Goal: Find specific page/section: Find specific page/section

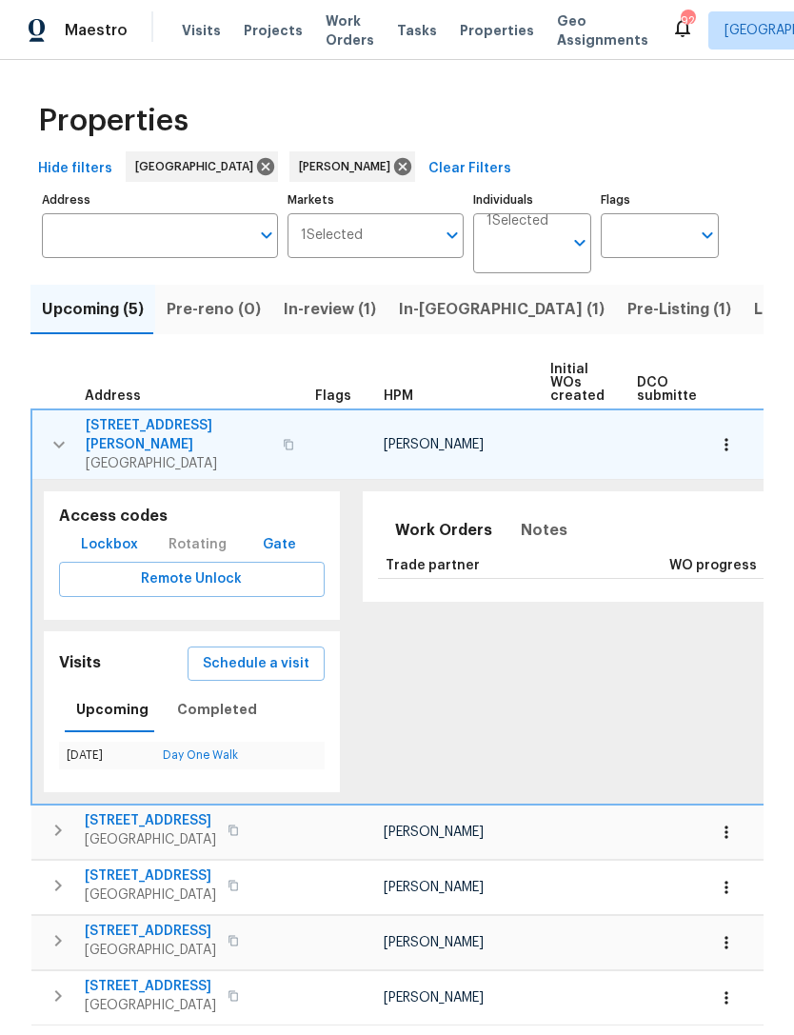
click at [54, 433] on icon "button" at bounding box center [59, 444] width 23 height 23
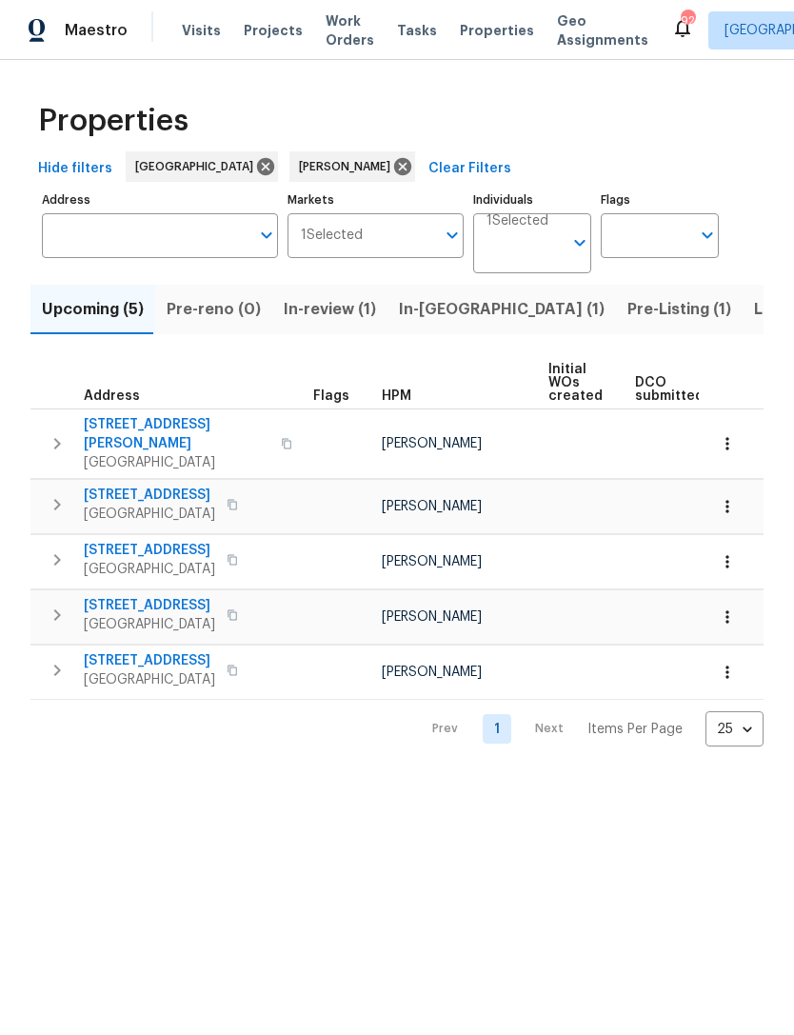
click at [173, 226] on input "Address" at bounding box center [146, 235] width 208 height 45
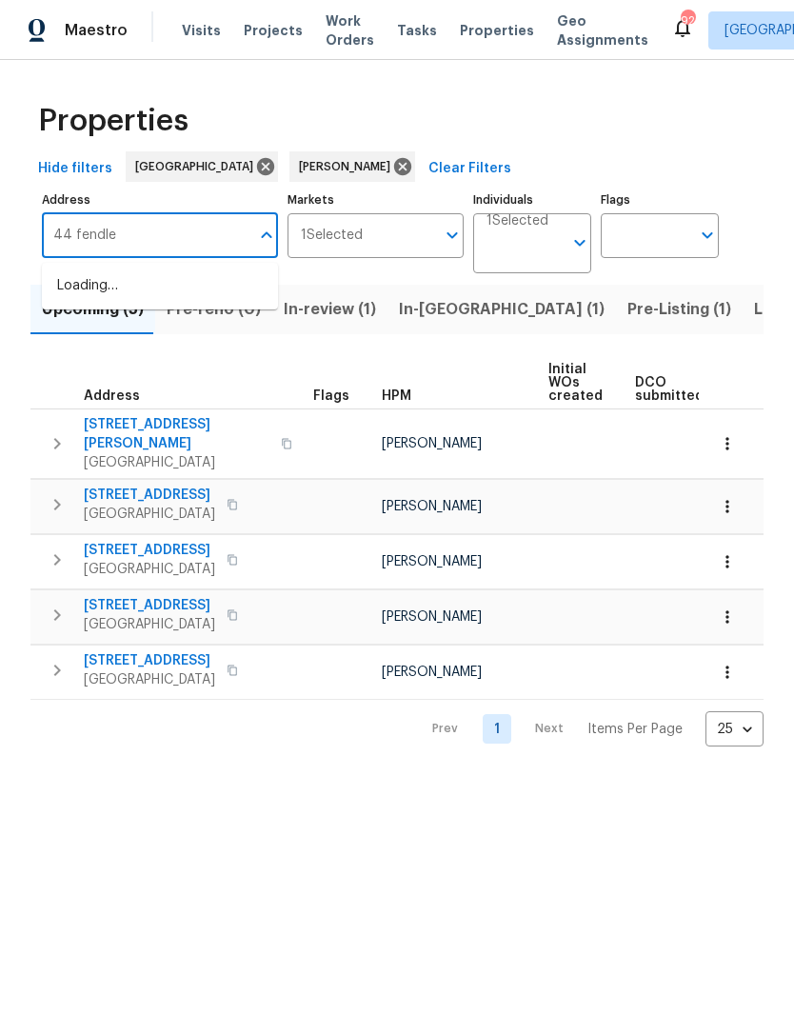
type input "44 [PERSON_NAME]"
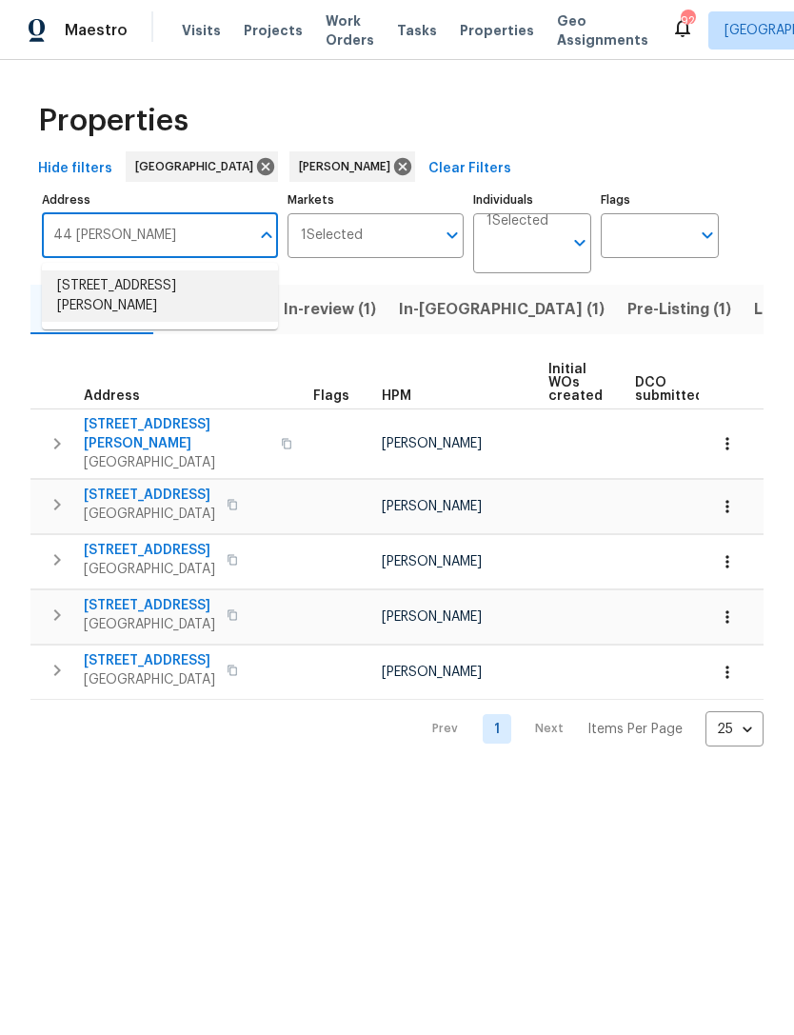
click at [174, 280] on li "[STREET_ADDRESS][PERSON_NAME]" at bounding box center [160, 295] width 236 height 51
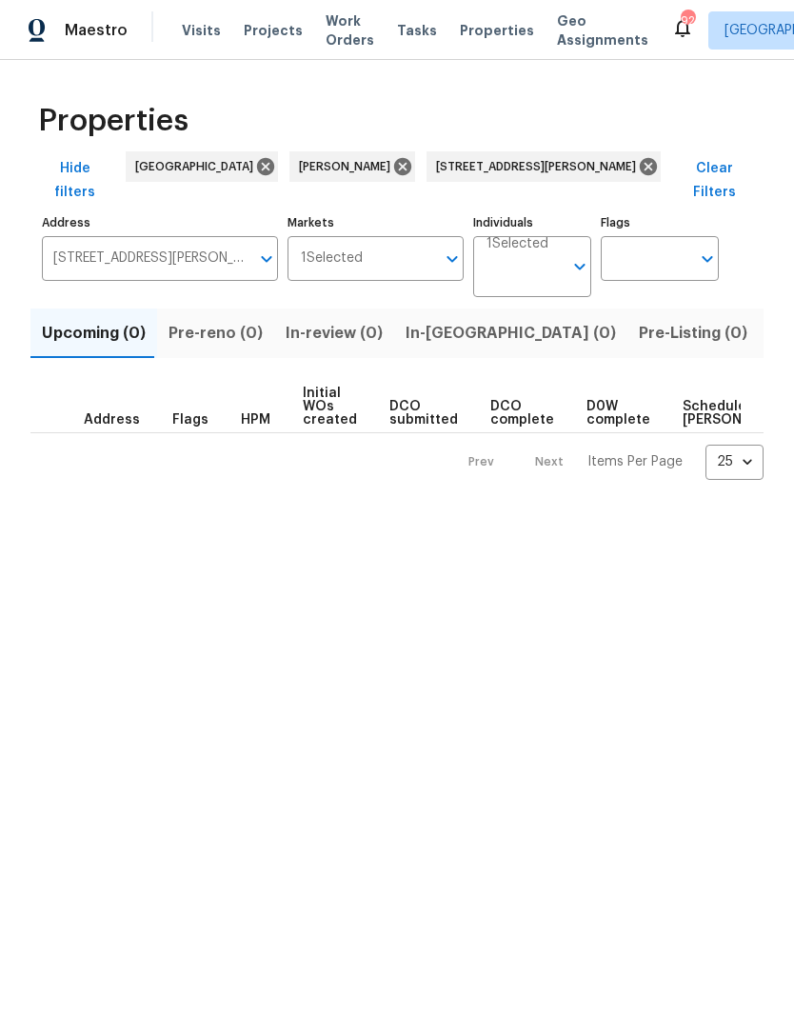
click at [771, 322] on span "Listed (1)" at bounding box center [805, 333] width 69 height 27
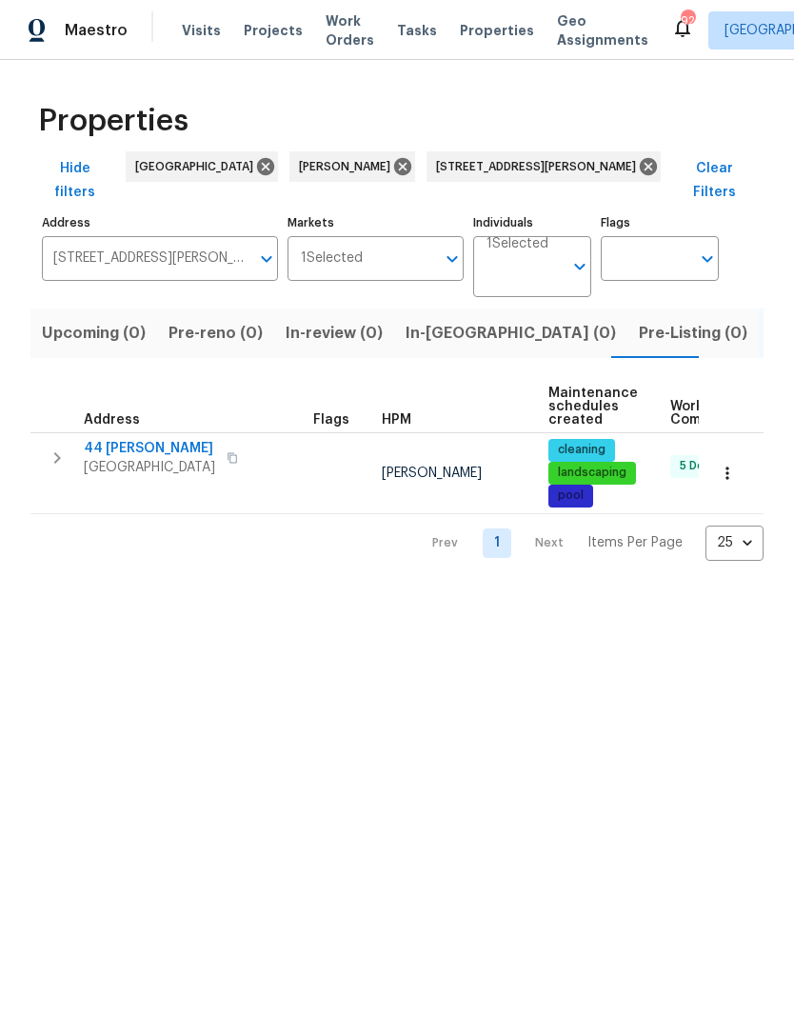
scroll to position [0, -1]
click at [58, 447] on icon "button" at bounding box center [57, 458] width 23 height 23
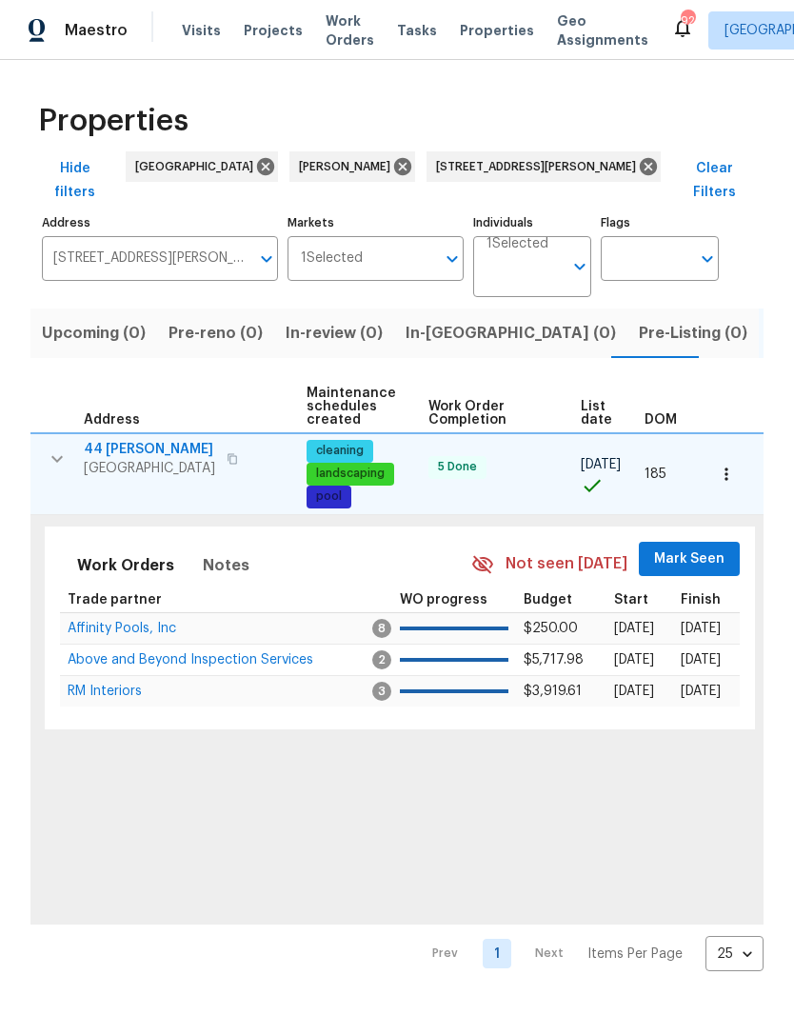
scroll to position [0, 243]
click at [715, 542] on button "Mark Seen" at bounding box center [690, 559] width 101 height 35
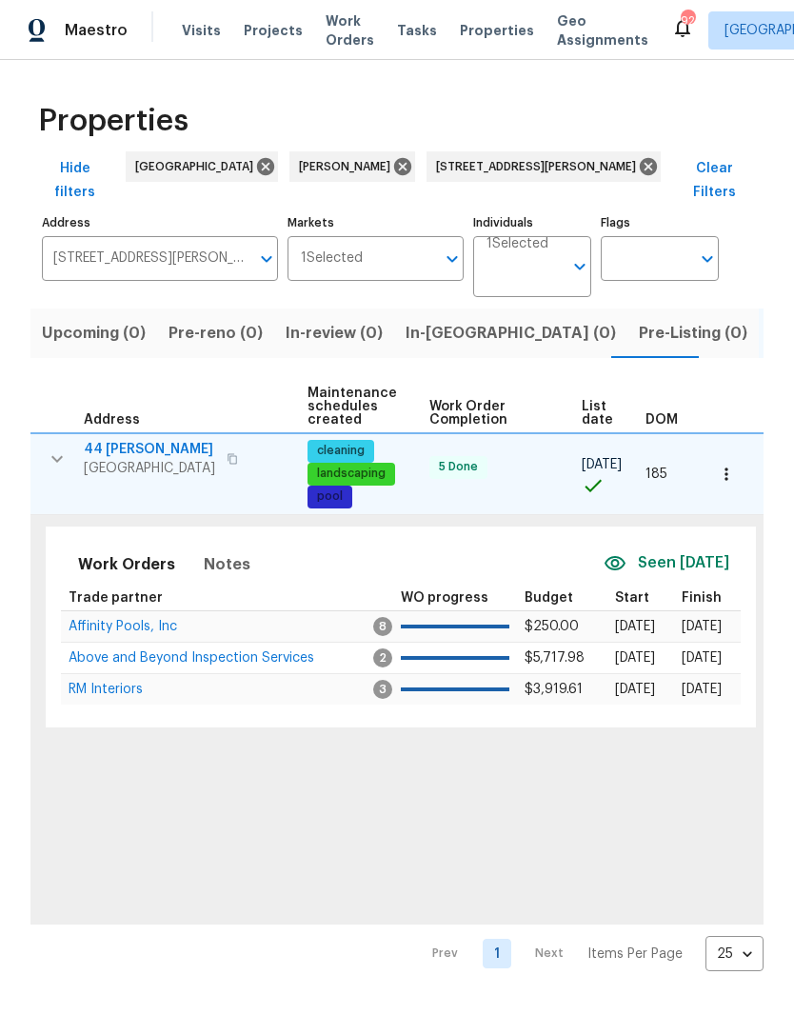
click at [209, 651] on span "Above and Beyond Inspection Services" at bounding box center [192, 657] width 246 height 13
click at [715, 453] on button "button" at bounding box center [727, 474] width 42 height 42
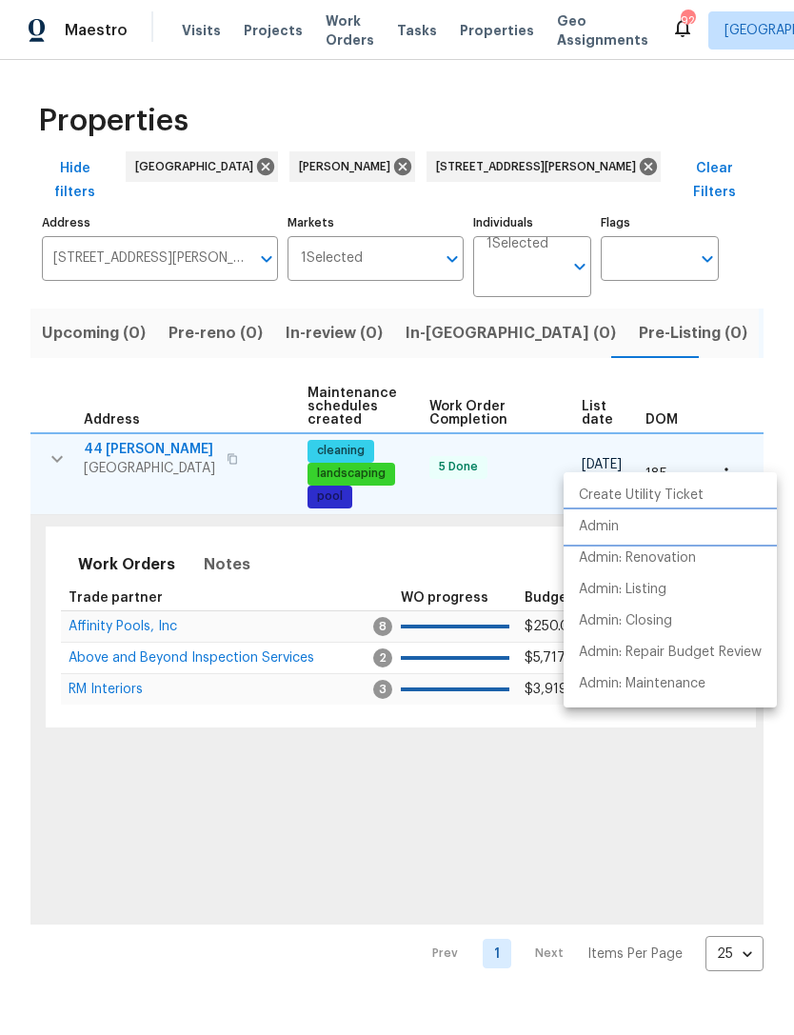
click at [629, 527] on li "Admin" at bounding box center [670, 526] width 213 height 31
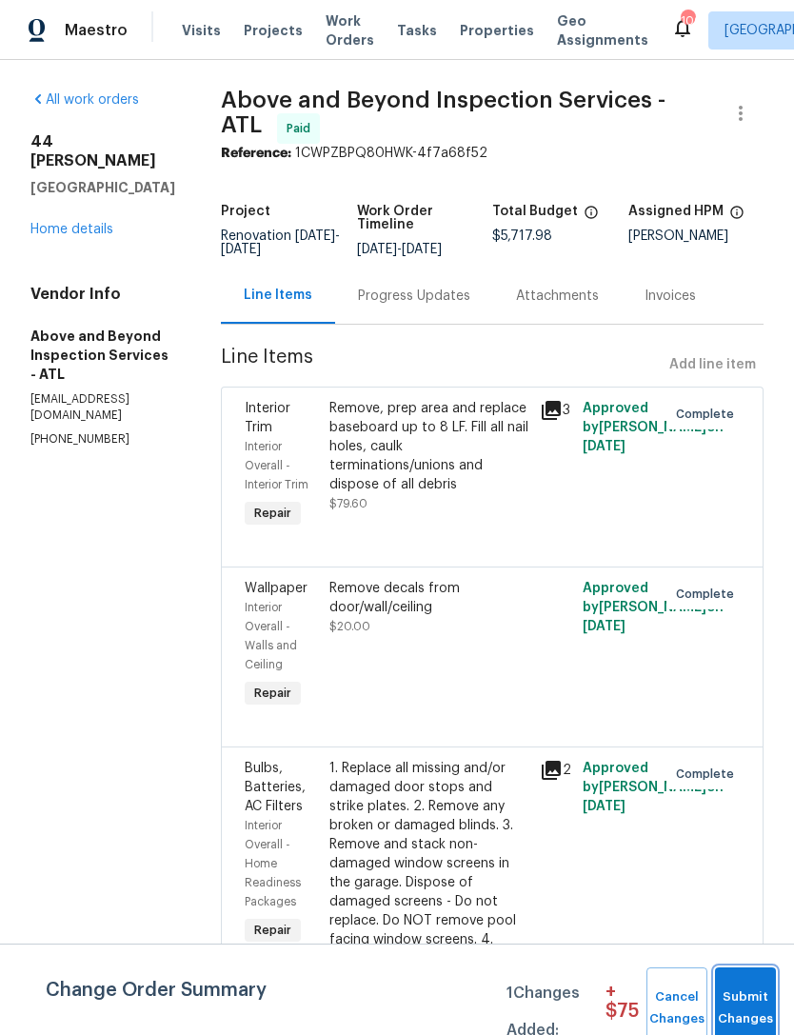
click at [754, 1000] on span "Submit Changes" at bounding box center [746, 1009] width 42 height 44
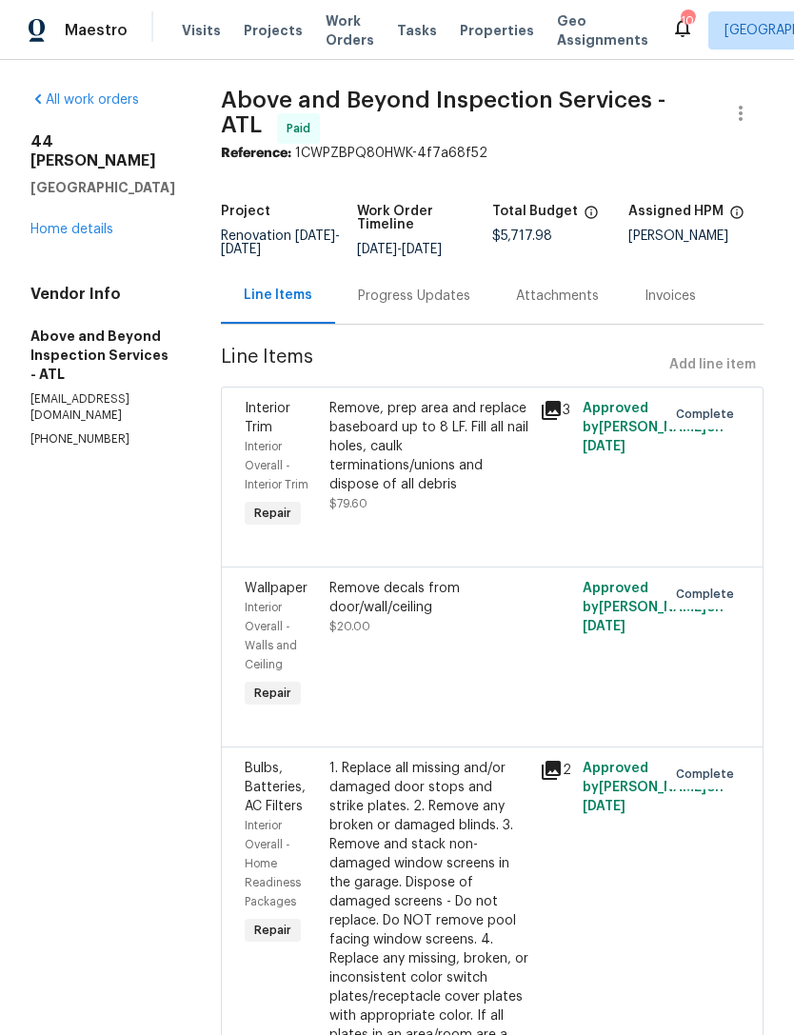
click at [92, 223] on link "Home details" at bounding box center [71, 229] width 83 height 13
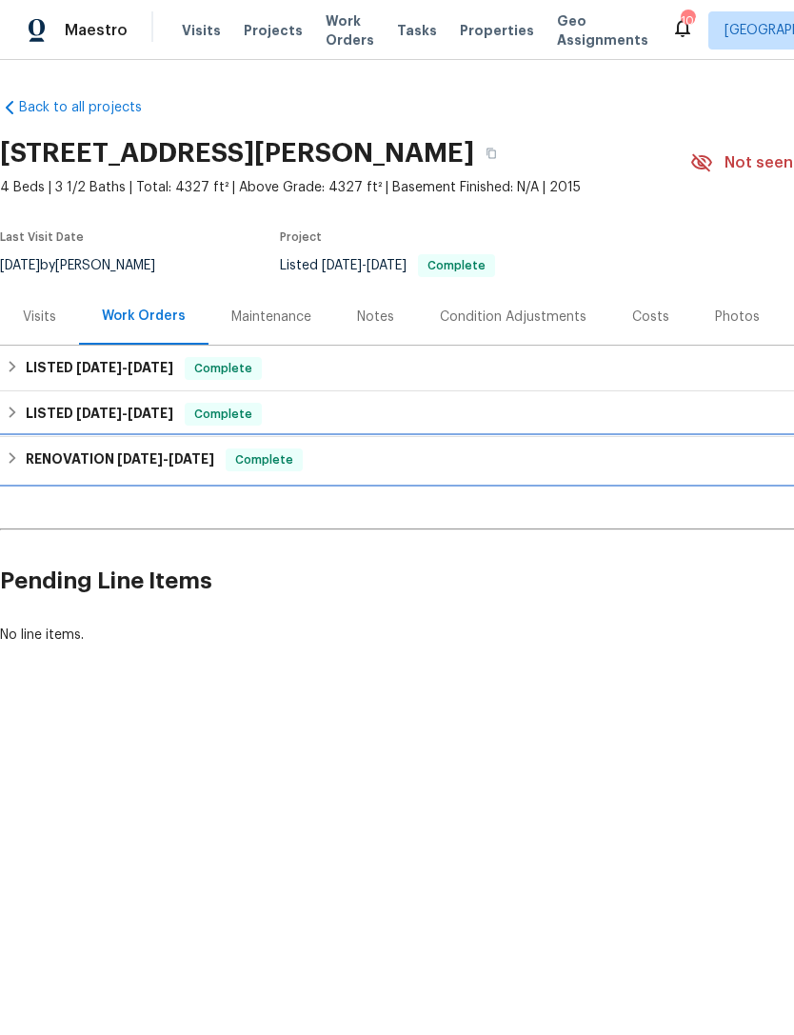
click at [83, 464] on h6 "RENOVATION [DATE] - [DATE]" at bounding box center [120, 460] width 189 height 23
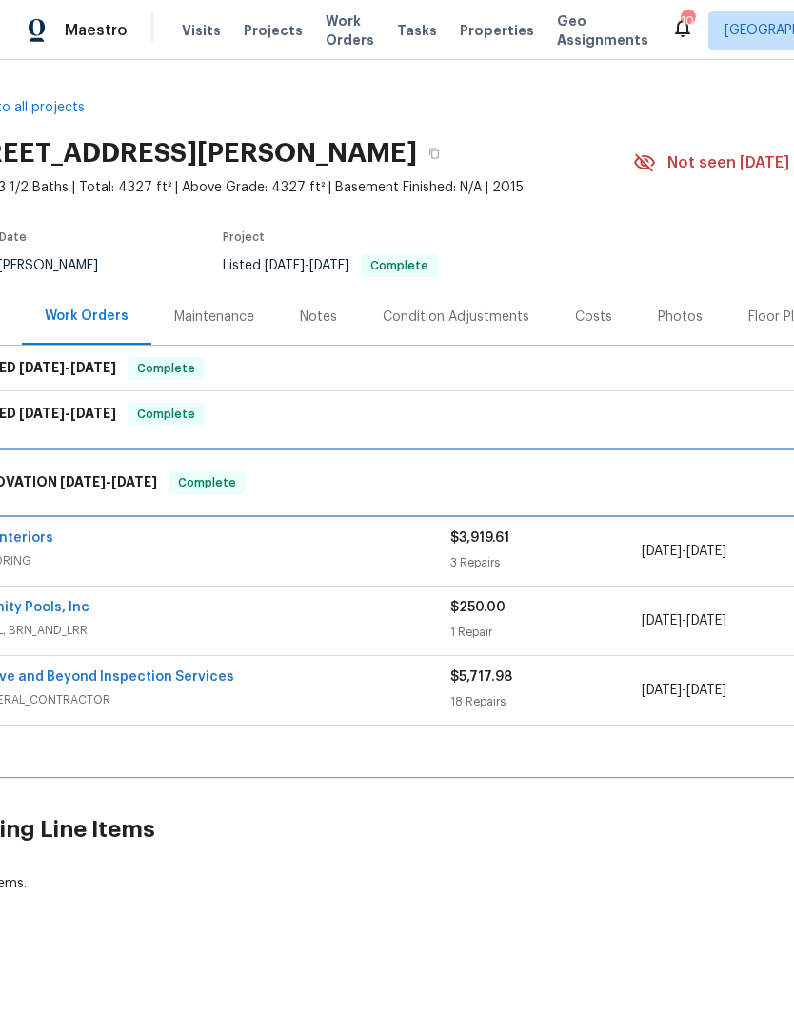
scroll to position [0, 106]
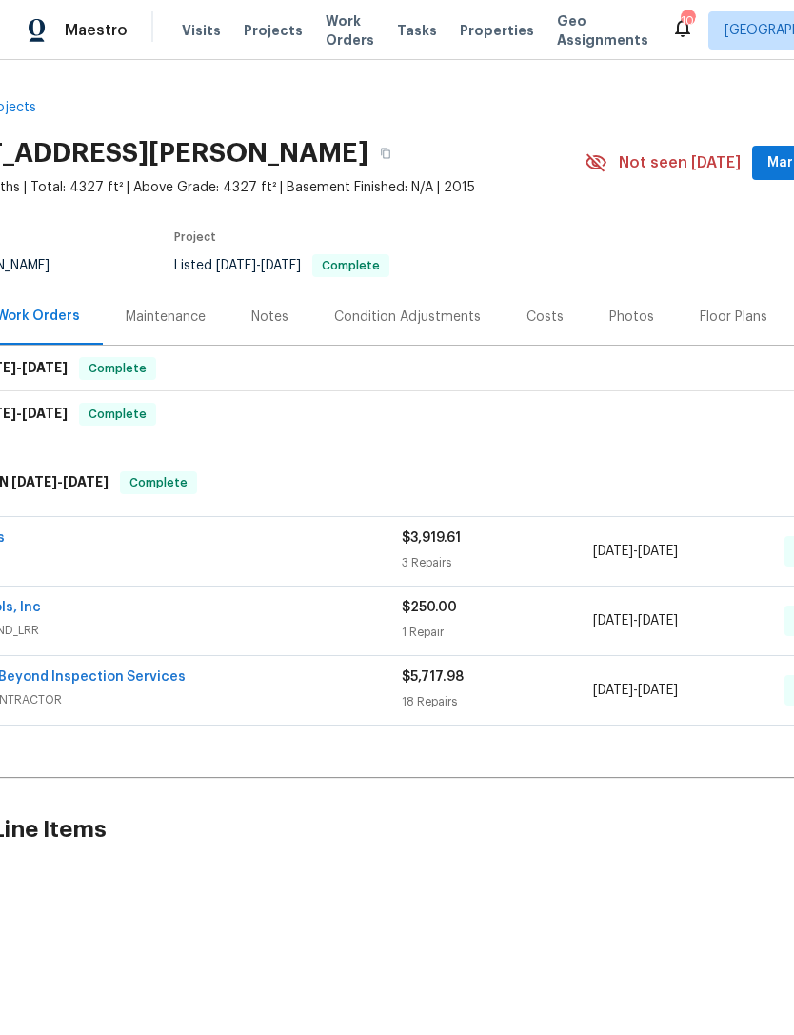
click at [623, 301] on div "Photos" at bounding box center [632, 317] width 90 height 56
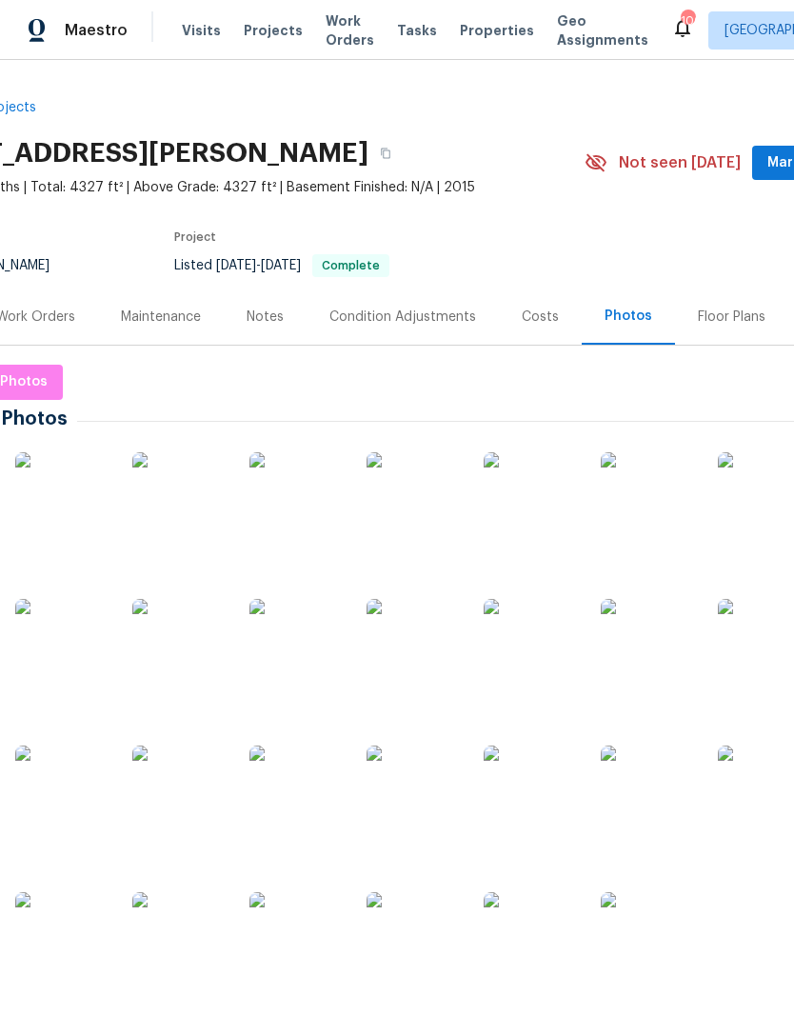
click at [429, 494] on img at bounding box center [414, 499] width 95 height 95
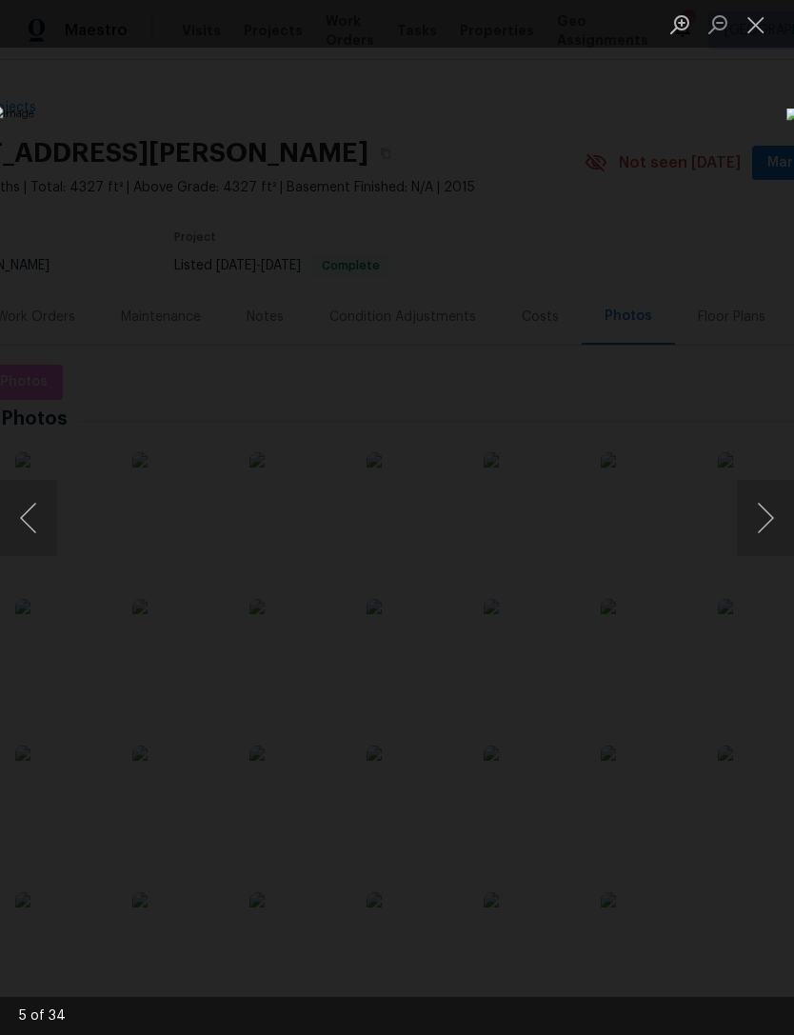
click at [757, 19] on button "Close lightbox" at bounding box center [756, 24] width 38 height 33
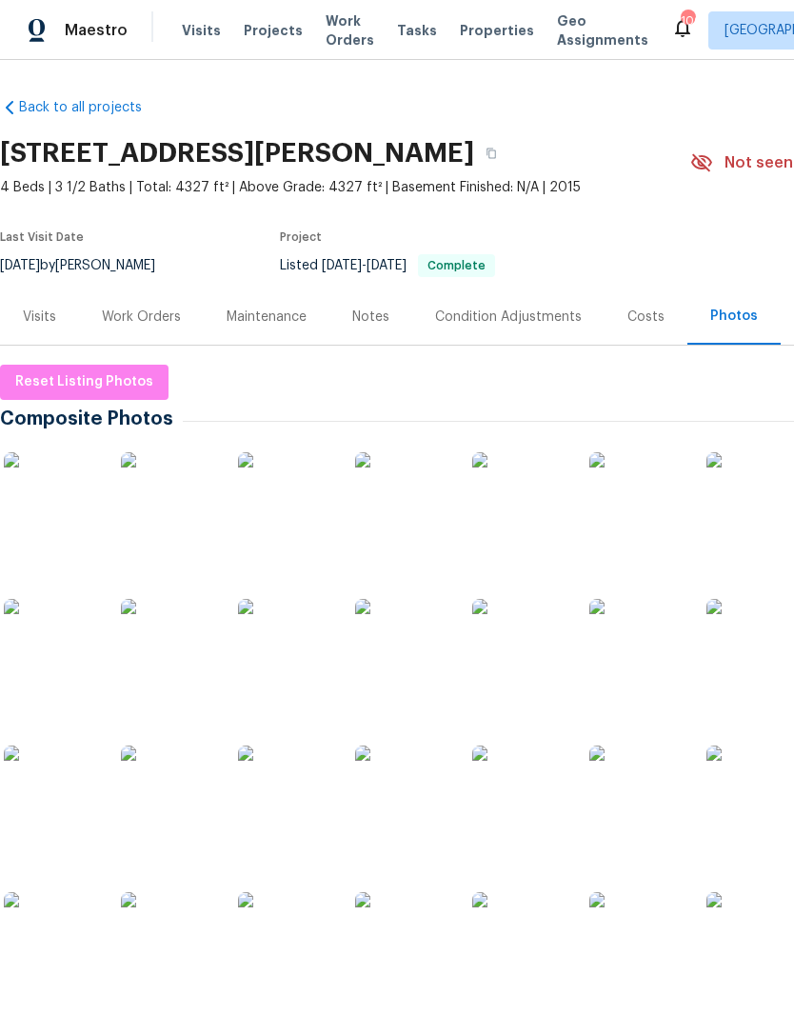
click at [637, 809] on img at bounding box center [637, 793] width 95 height 95
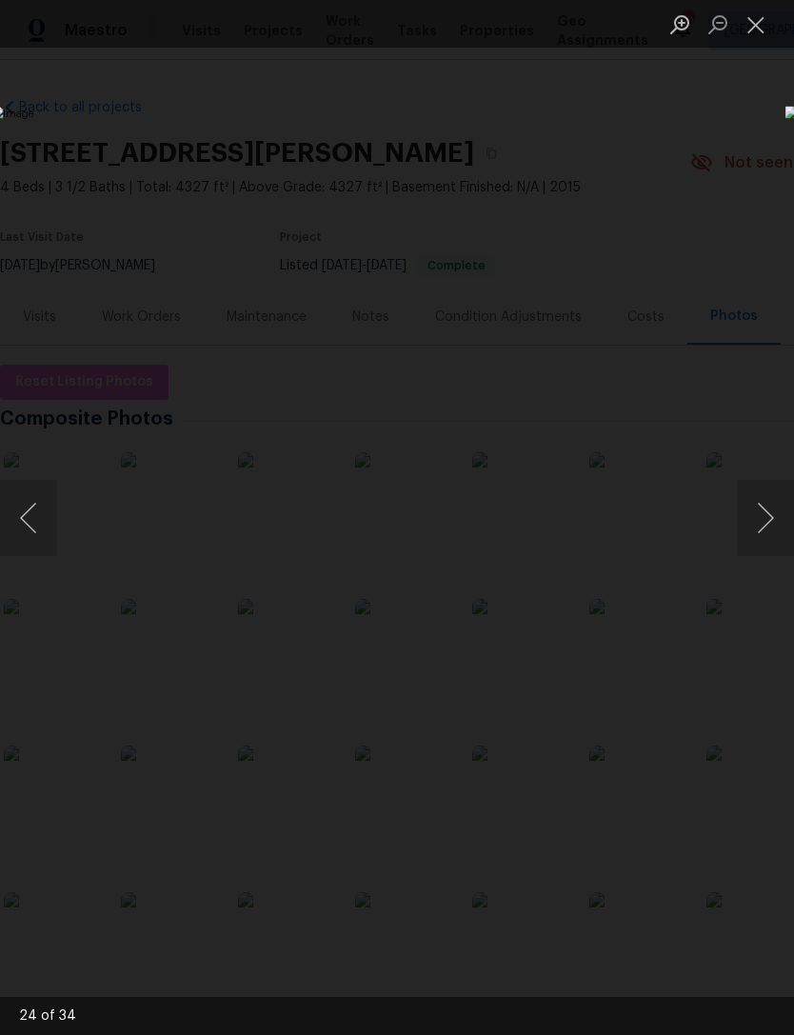
click at [757, 22] on button "Close lightbox" at bounding box center [756, 24] width 38 height 33
